Goal: Check status: Check status

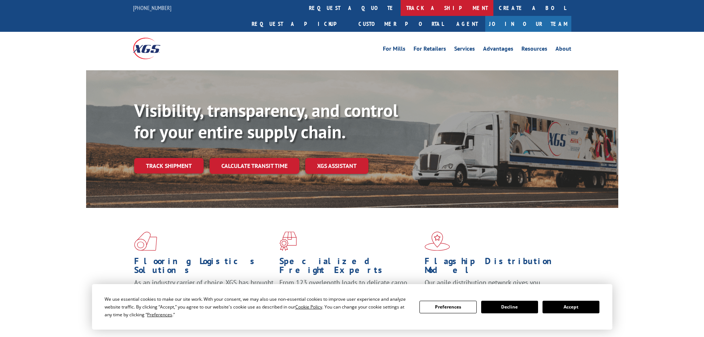
click at [401, 7] on link "track a shipment" at bounding box center [447, 8] width 93 height 16
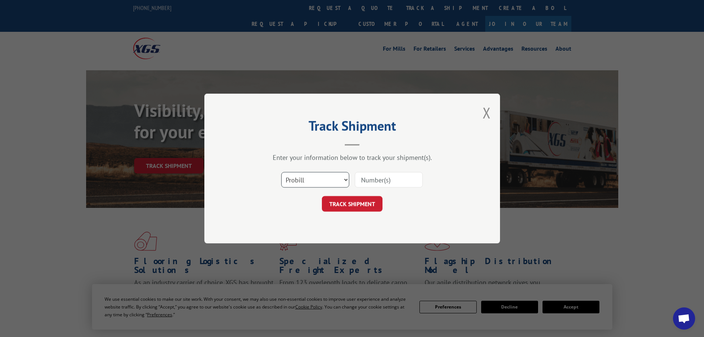
click at [304, 183] on select "Select category... Probill BOL PO" at bounding box center [315, 180] width 68 height 16
select select "bol"
click at [281, 172] on select "Select category... Probill BOL PO" at bounding box center [315, 180] width 68 height 16
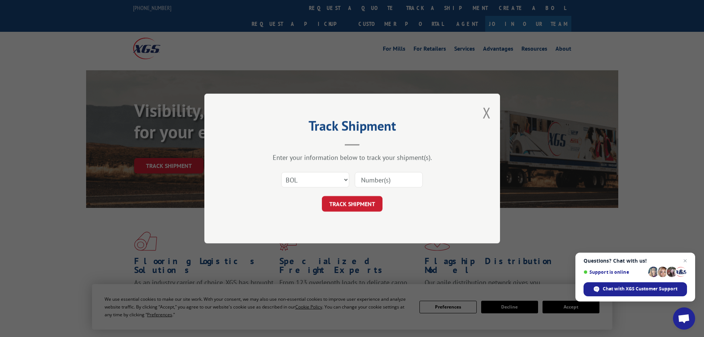
click at [381, 178] on input at bounding box center [389, 180] width 68 height 16
paste input "[PHONE_NUMBER]"
drag, startPoint x: 410, startPoint y: 180, endPoint x: 360, endPoint y: 180, distance: 49.5
click at [358, 180] on input "[PHONE_NUMBER]" at bounding box center [389, 180] width 68 height 16
type input "17521915"
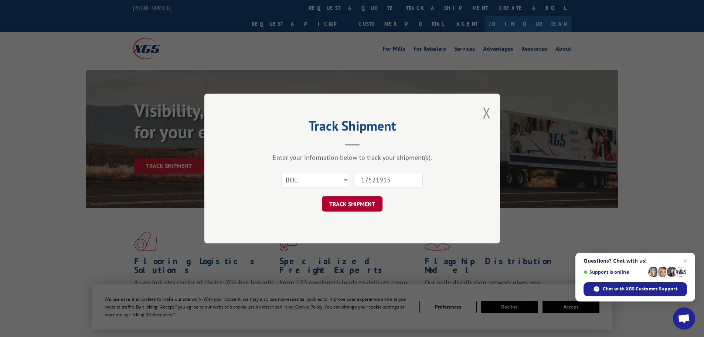
click at [348, 206] on button "TRACK SHIPMENT" at bounding box center [352, 204] width 61 height 16
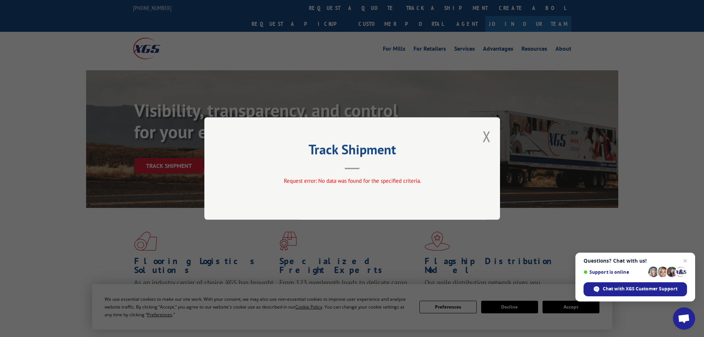
drag, startPoint x: 480, startPoint y: 118, endPoint x: 486, endPoint y: 122, distance: 7.8
click at [481, 119] on div "Track Shipment Request error: No data was found for the specified criteria." at bounding box center [352, 168] width 296 height 102
click at [486, 136] on button "Close modal" at bounding box center [487, 136] width 8 height 20
